Goal: Task Accomplishment & Management: Use online tool/utility

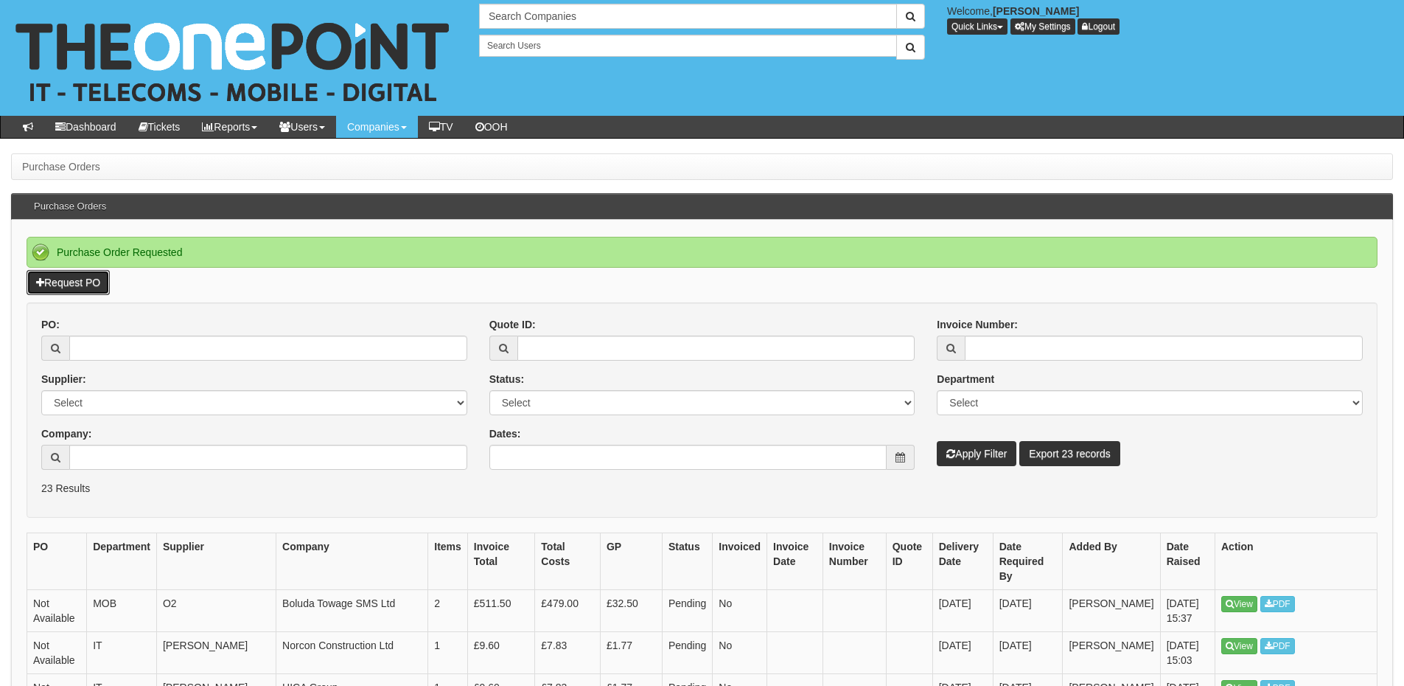
click at [102, 288] on link "Request PO" at bounding box center [68, 282] width 83 height 25
